Goal: Information Seeking & Learning: Learn about a topic

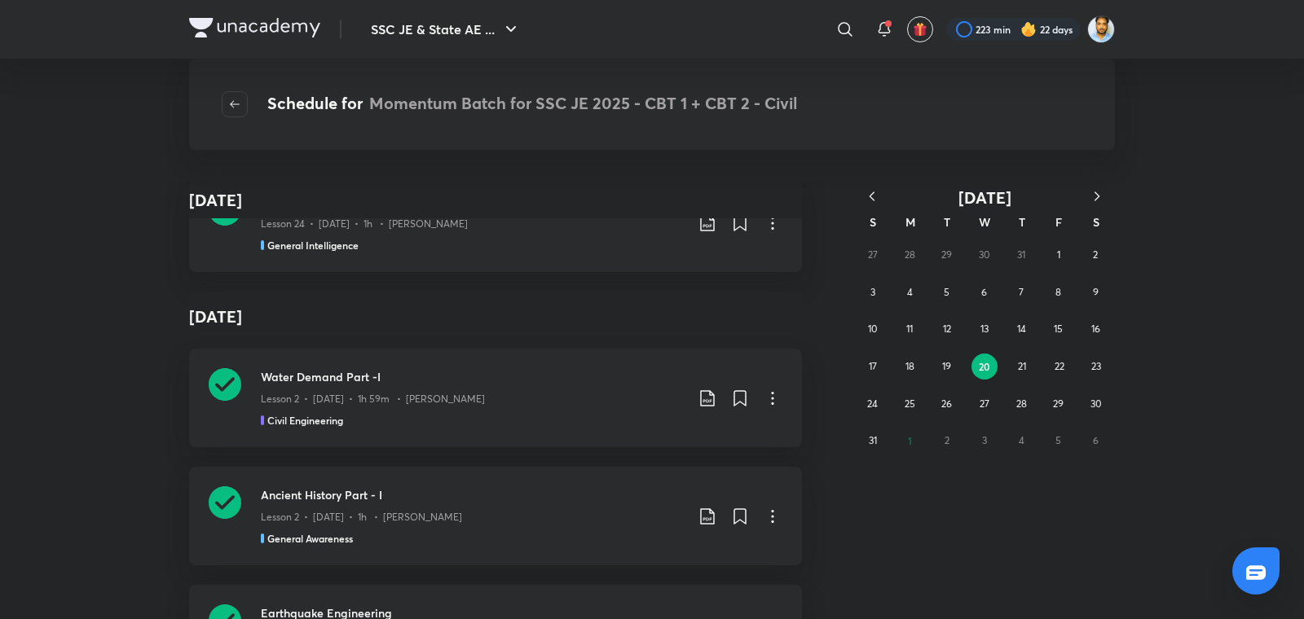
scroll to position [105302, 0]
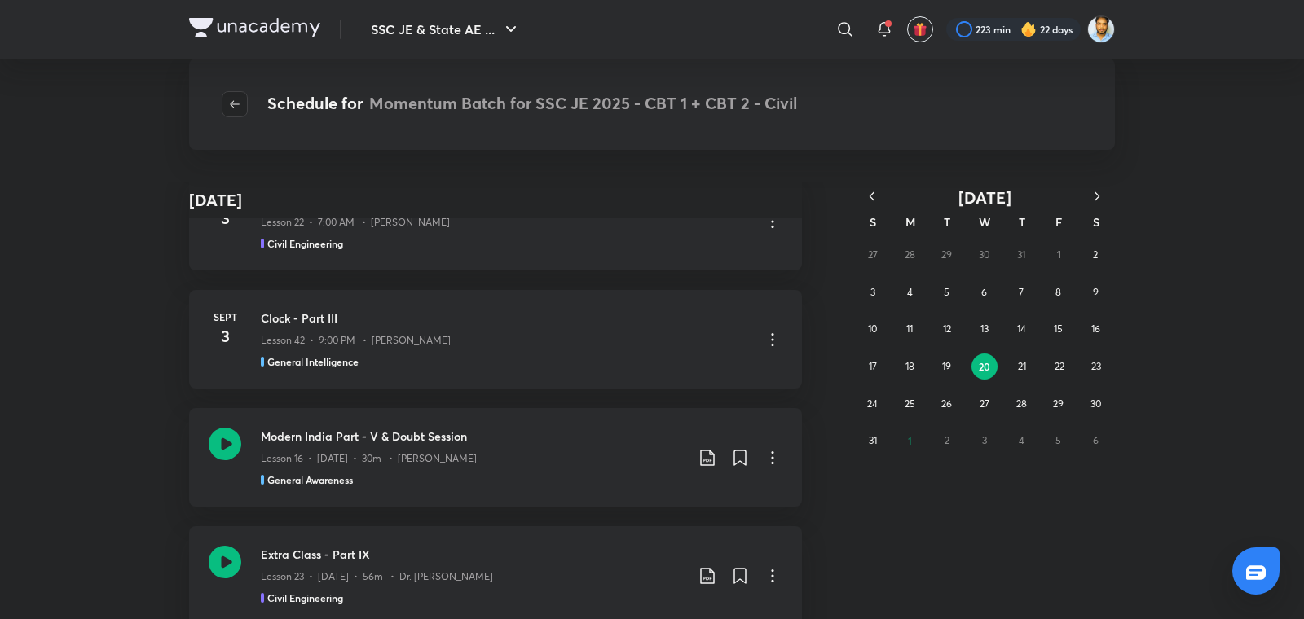
click at [238, 94] on button "button" at bounding box center [235, 104] width 26 height 26
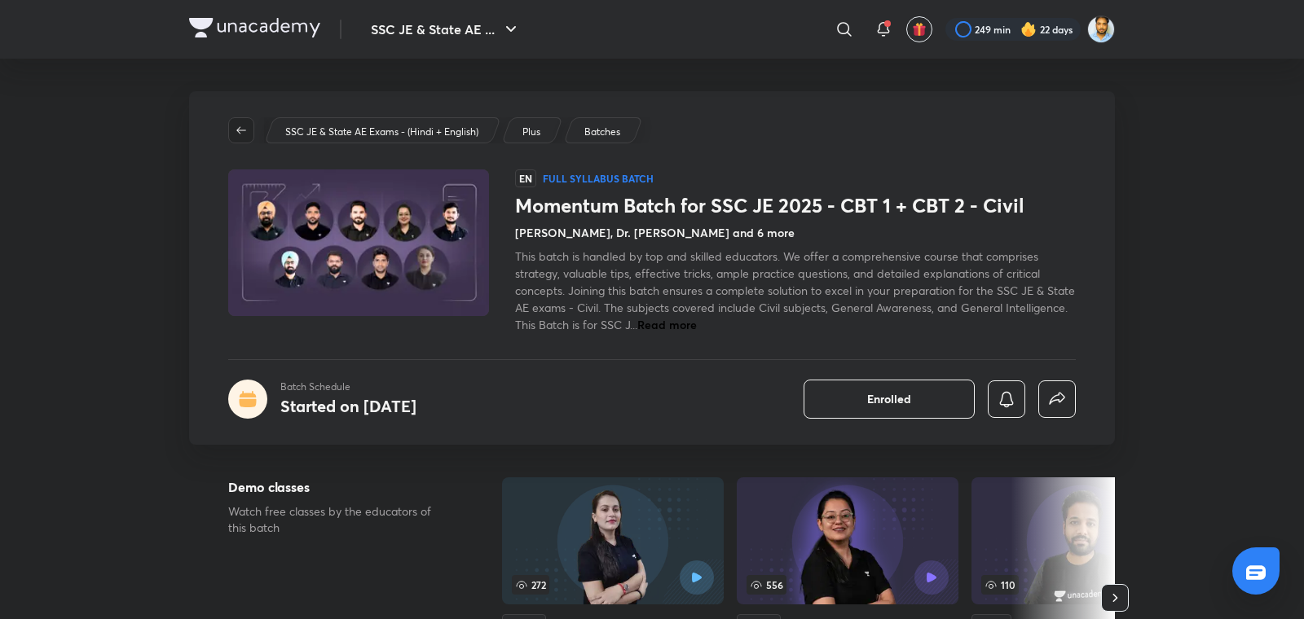
click at [243, 121] on button "button" at bounding box center [241, 130] width 26 height 26
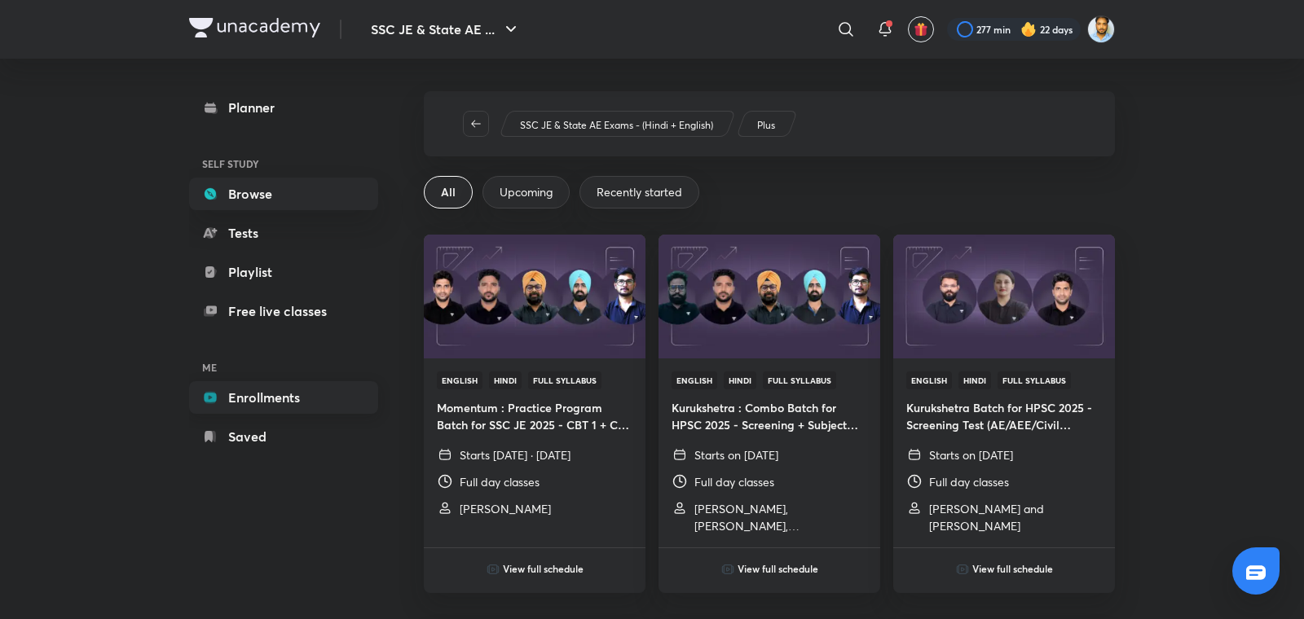
click at [277, 391] on link "Enrollments" at bounding box center [283, 397] width 189 height 33
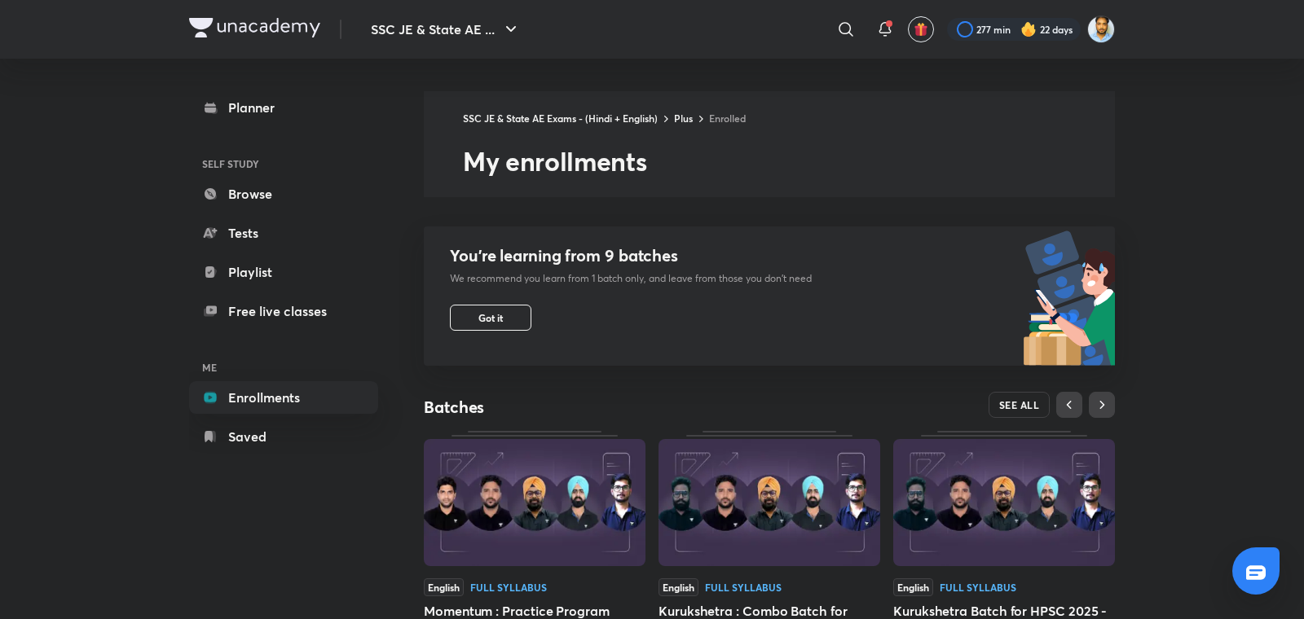
click at [1020, 408] on span "SEE ALL" at bounding box center [1019, 404] width 41 height 11
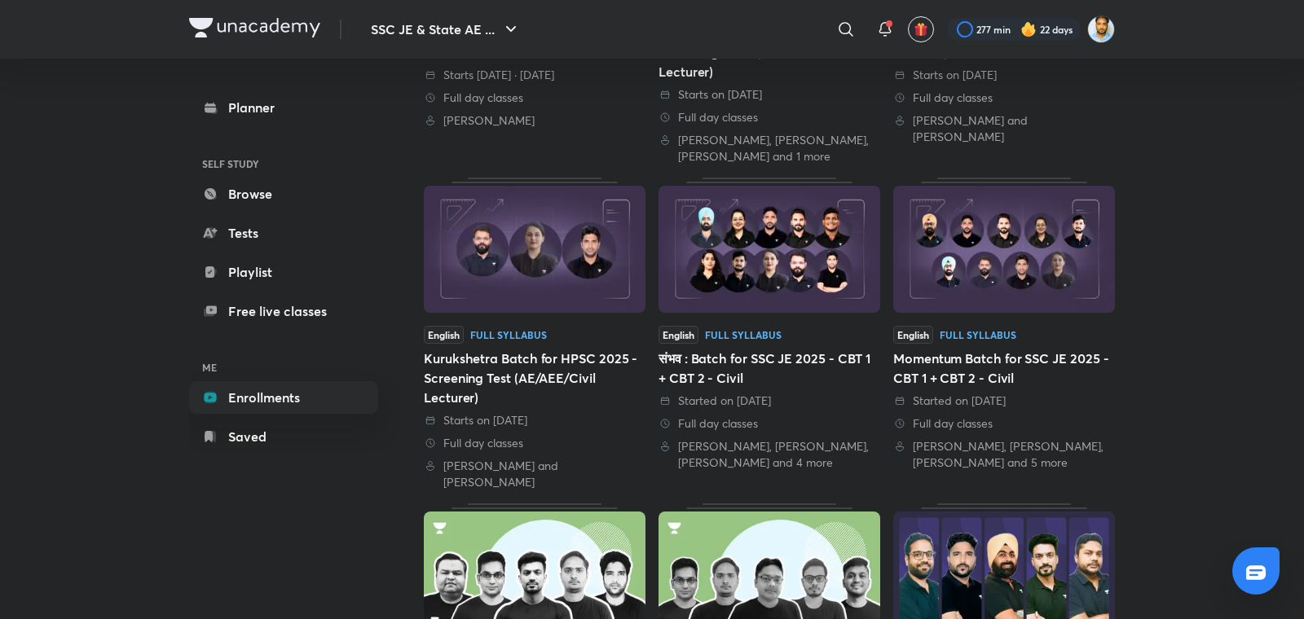
scroll to position [408, 0]
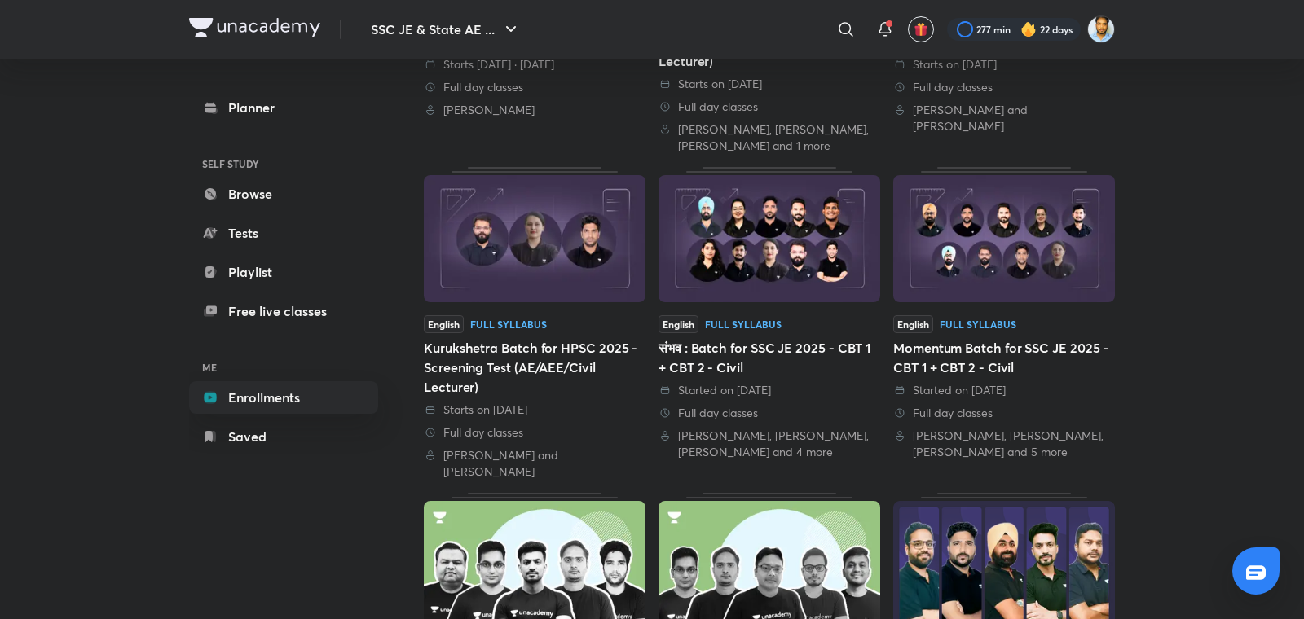
click at [820, 384] on div "Started on [DATE]" at bounding box center [770, 390] width 222 height 16
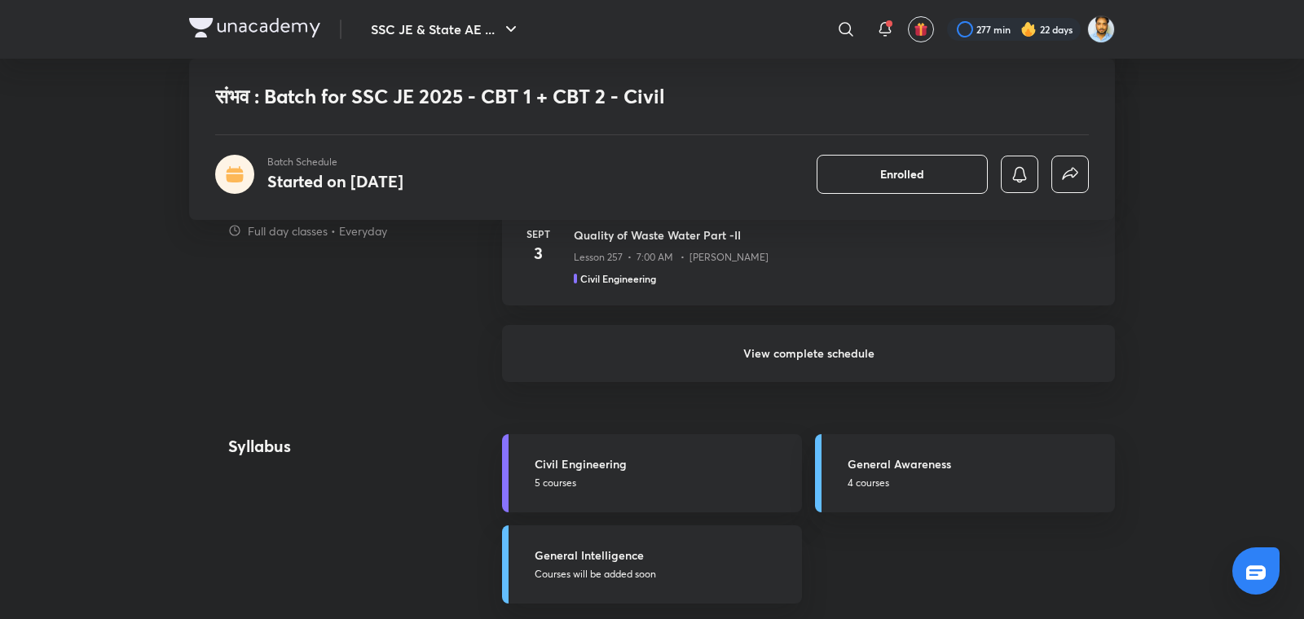
scroll to position [1366, 0]
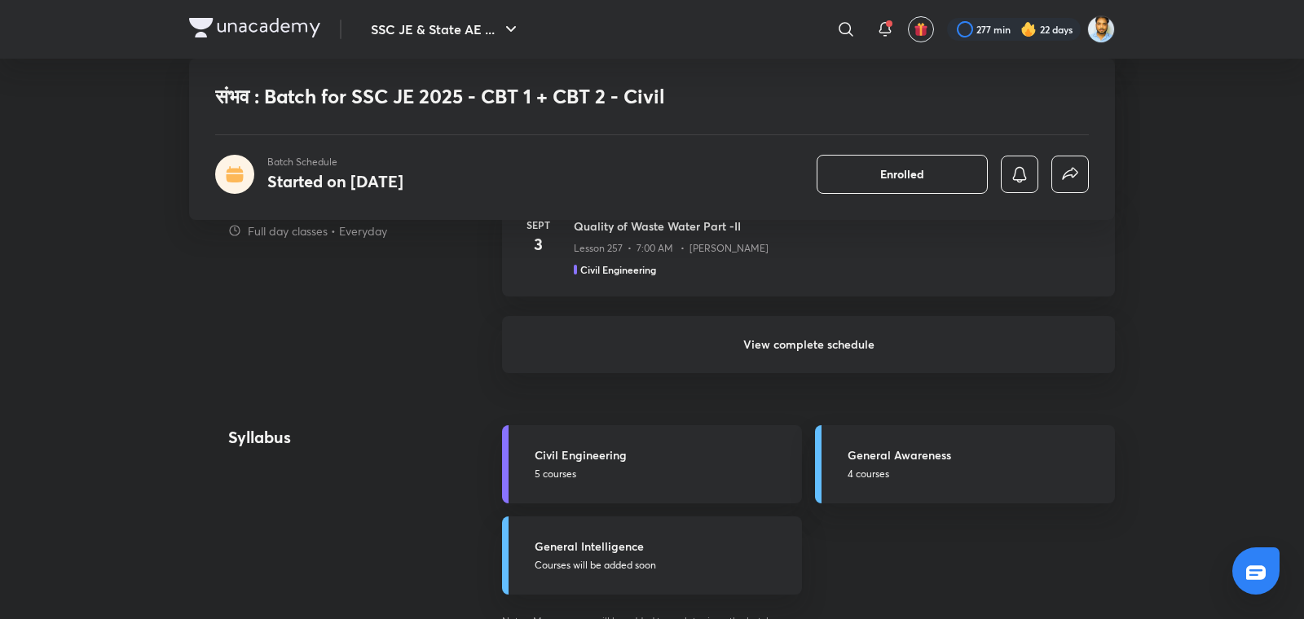
click at [778, 338] on h6 "View complete schedule" at bounding box center [808, 344] width 613 height 57
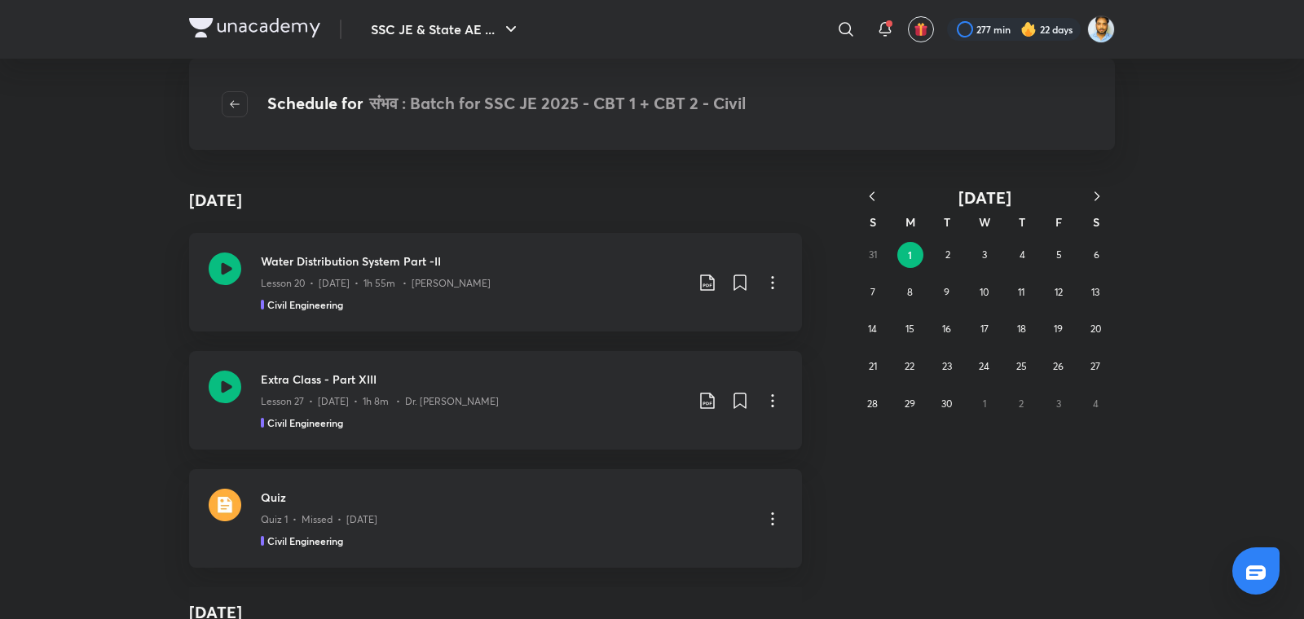
click at [875, 197] on icon "button" at bounding box center [872, 196] width 16 height 16
click at [872, 197] on icon "button" at bounding box center [872, 196] width 16 height 16
click at [1064, 367] on button "27" at bounding box center [1059, 367] width 26 height 26
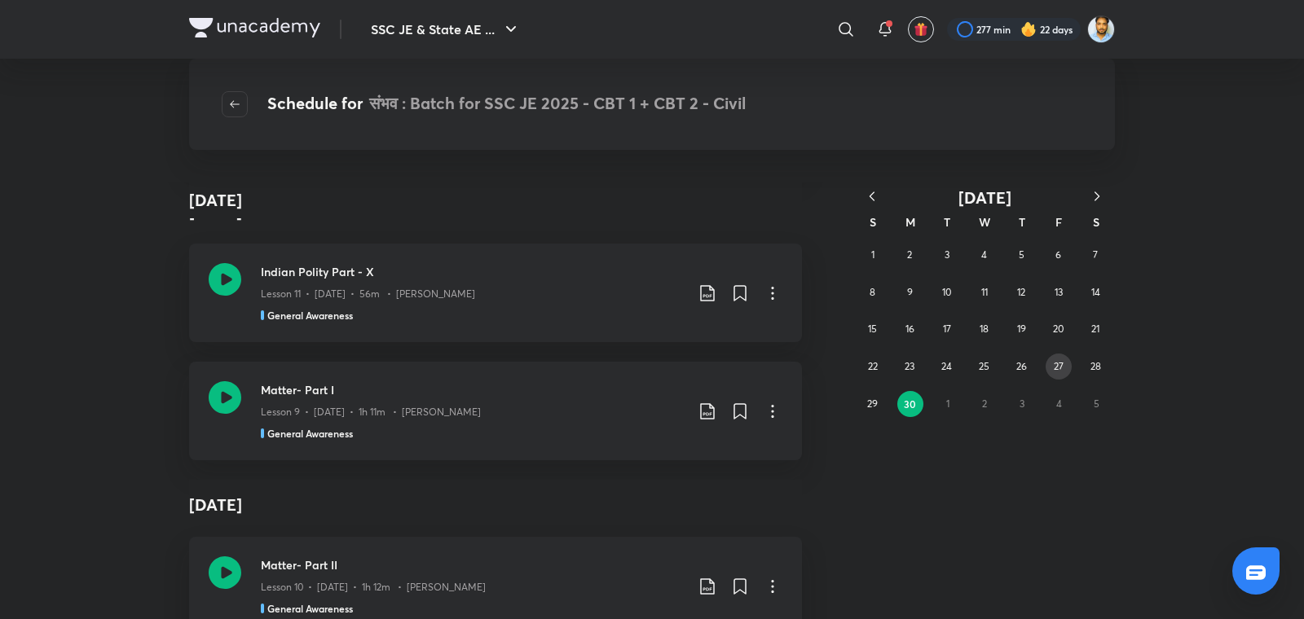
scroll to position [7508, 0]
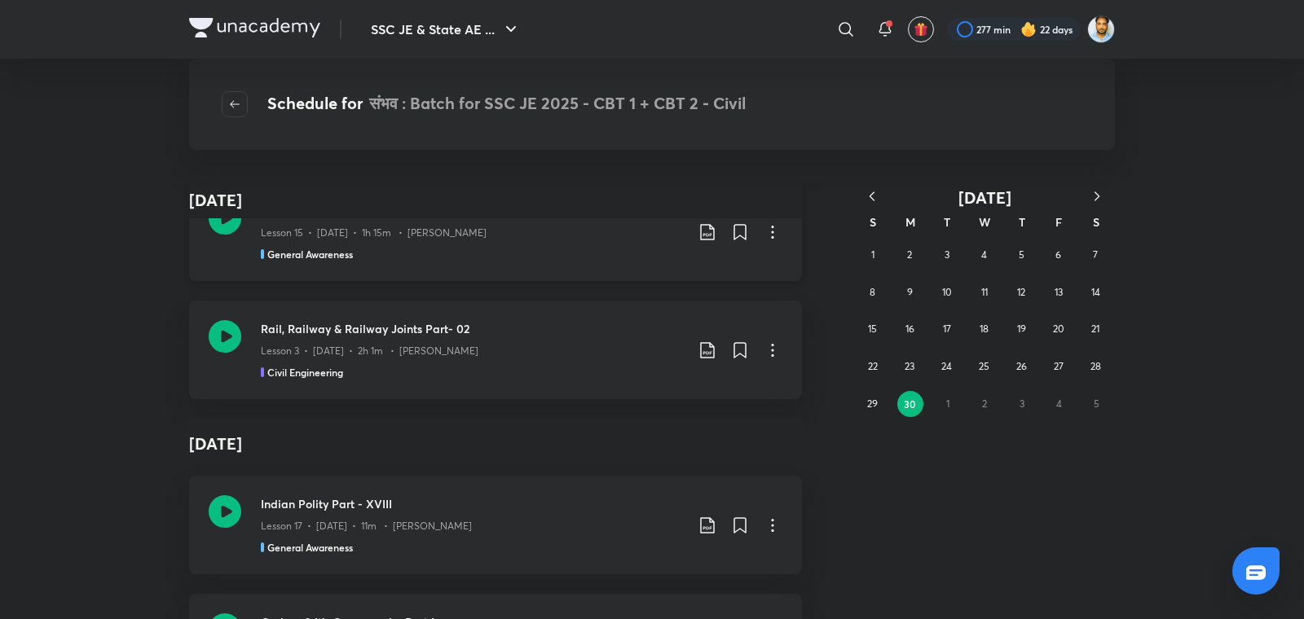
click at [461, 337] on div "Lesson 3 • Jun 30 • 2h 1m • Harshna Verma" at bounding box center [473, 347] width 424 height 21
